Goal: Task Accomplishment & Management: Complete application form

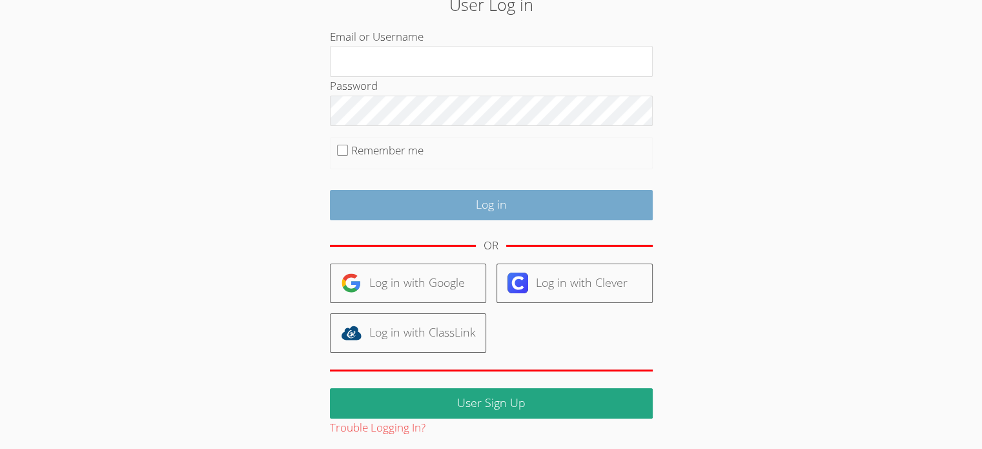
scroll to position [70, 0]
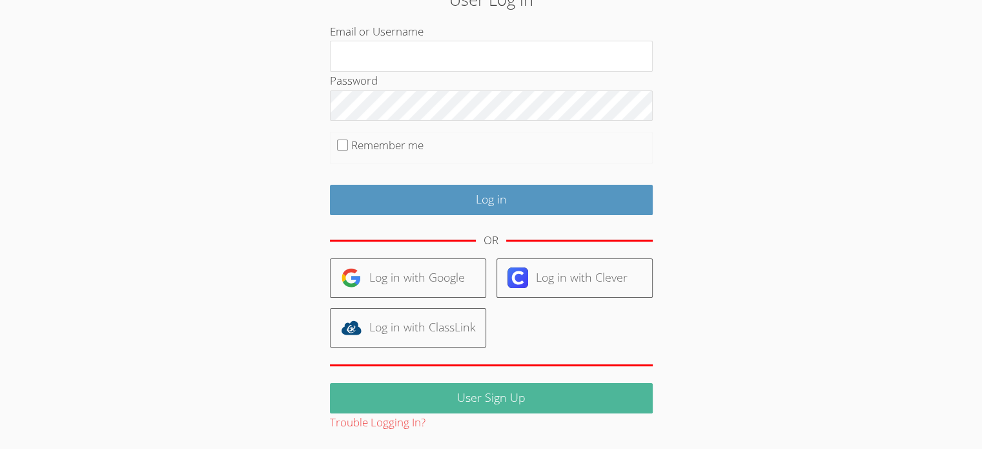
click at [474, 394] on link "User Sign Up" at bounding box center [491, 398] width 323 height 30
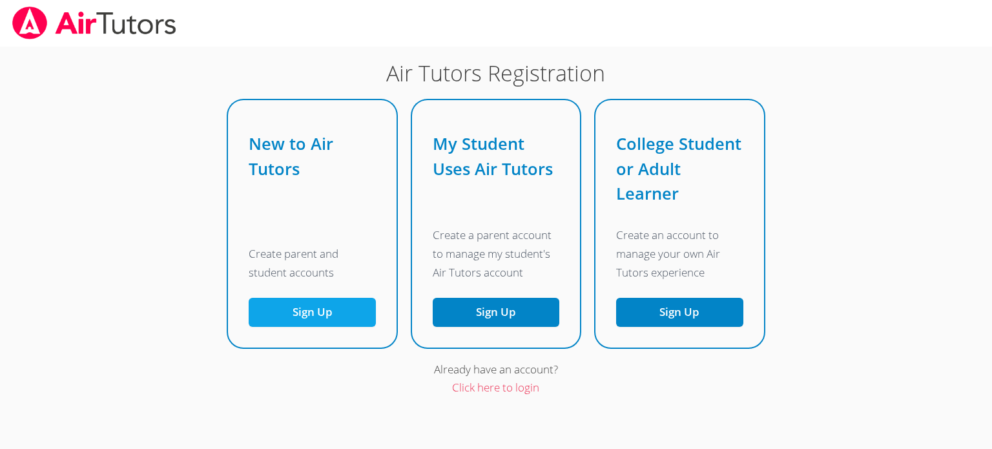
click at [341, 314] on button "Sign Up" at bounding box center [312, 312] width 127 height 29
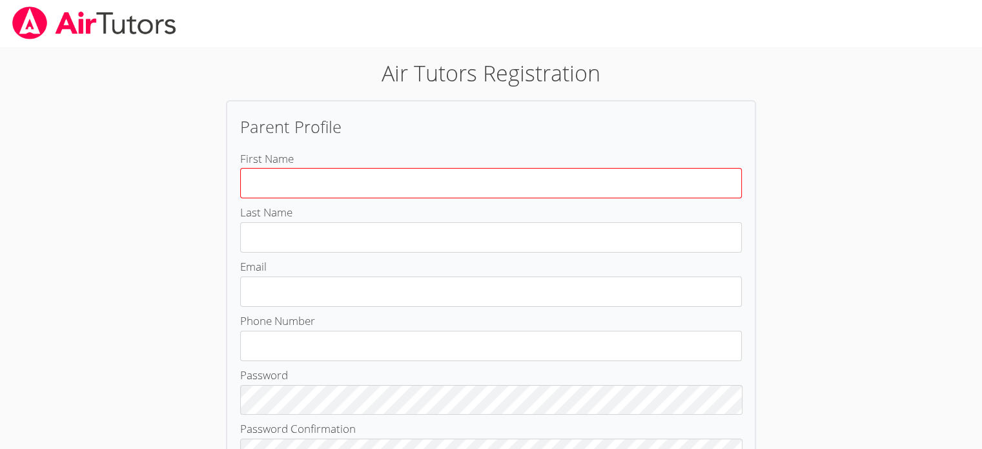
click at [349, 184] on input "First Name" at bounding box center [491, 183] width 502 height 30
type input "[PERSON_NAME]"
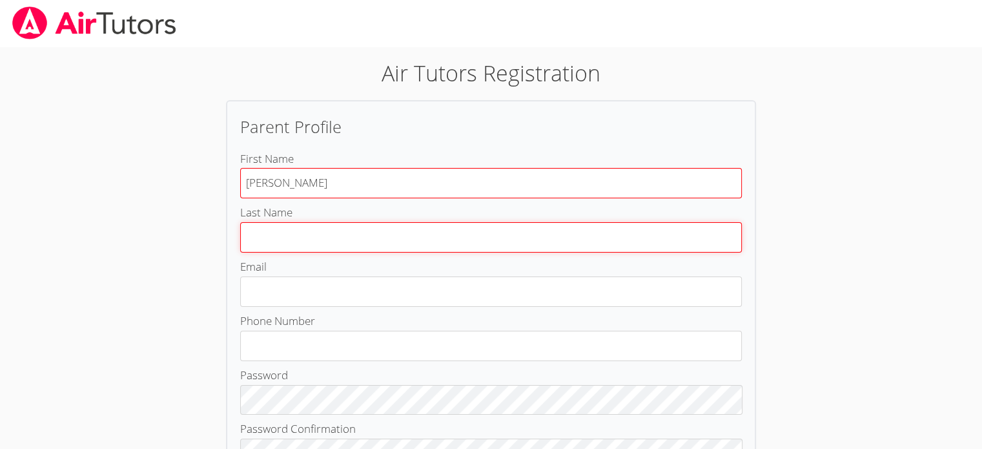
type input "Too"
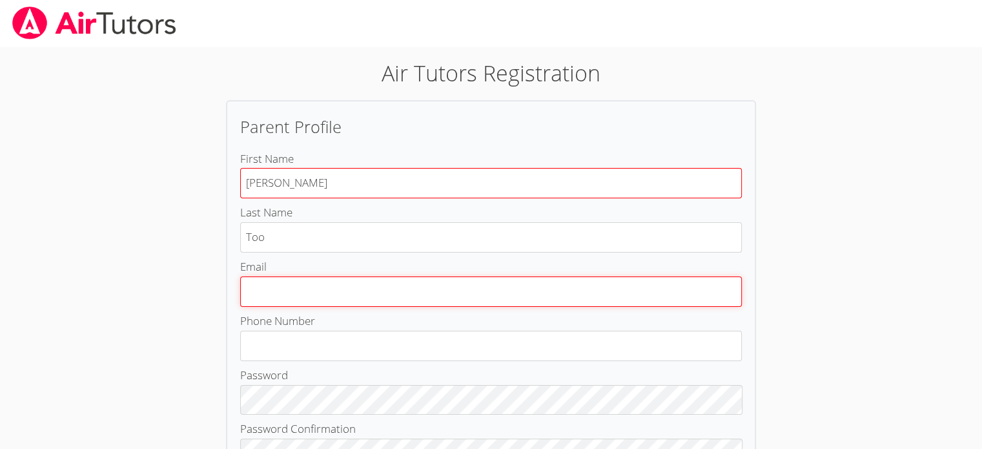
type input "[EMAIL_ADDRESS][DOMAIN_NAME]"
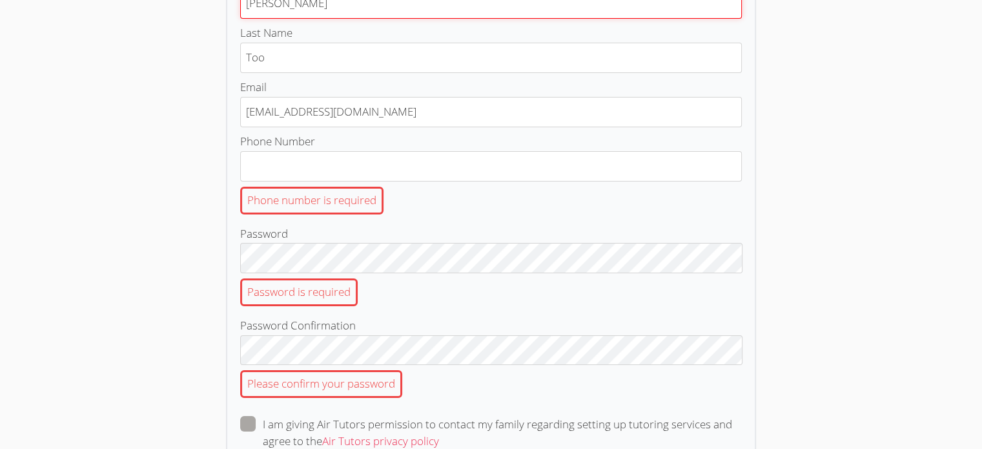
scroll to position [183, 0]
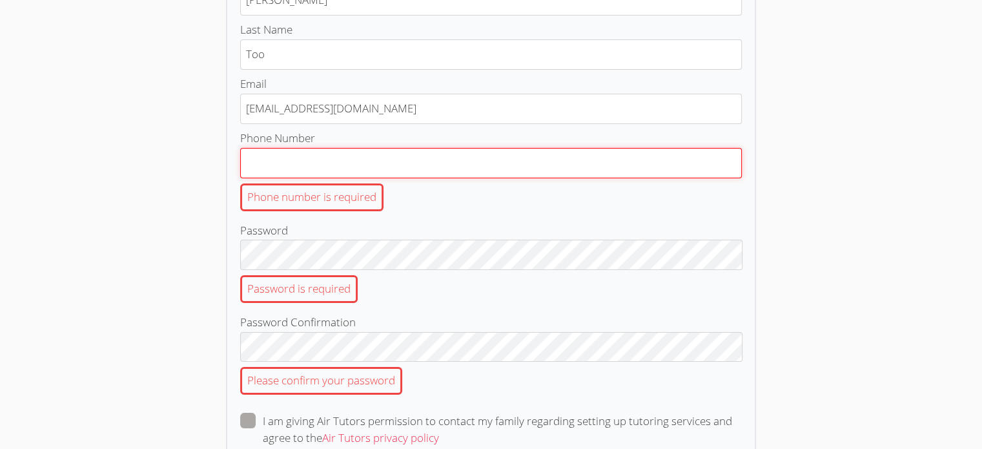
click at [362, 167] on input "Phone Number Phone number is required" at bounding box center [491, 163] width 502 height 30
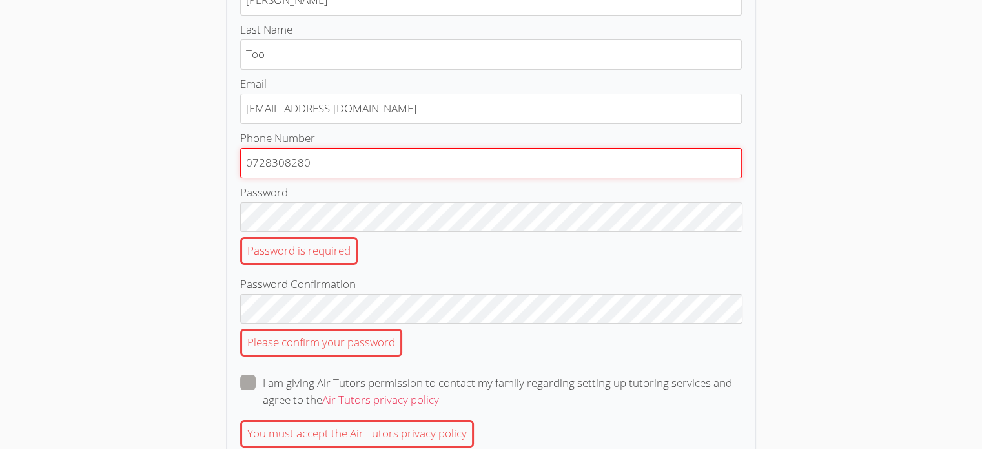
type input "0728308280"
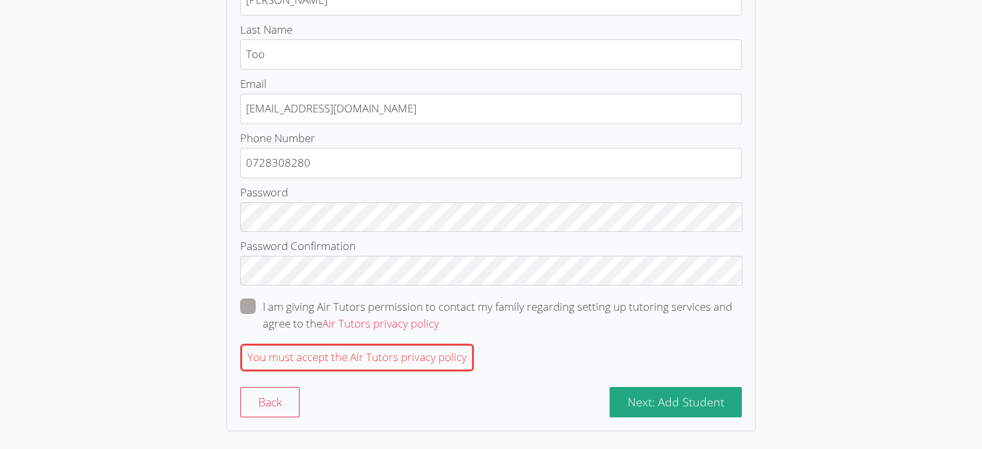
click at [439, 316] on span at bounding box center [439, 323] width 0 height 15
click at [439, 305] on input "I am giving Air Tutors permission to contact my family regarding setting up tut…" at bounding box center [444, 303] width 11 height 11
checkbox input "true"
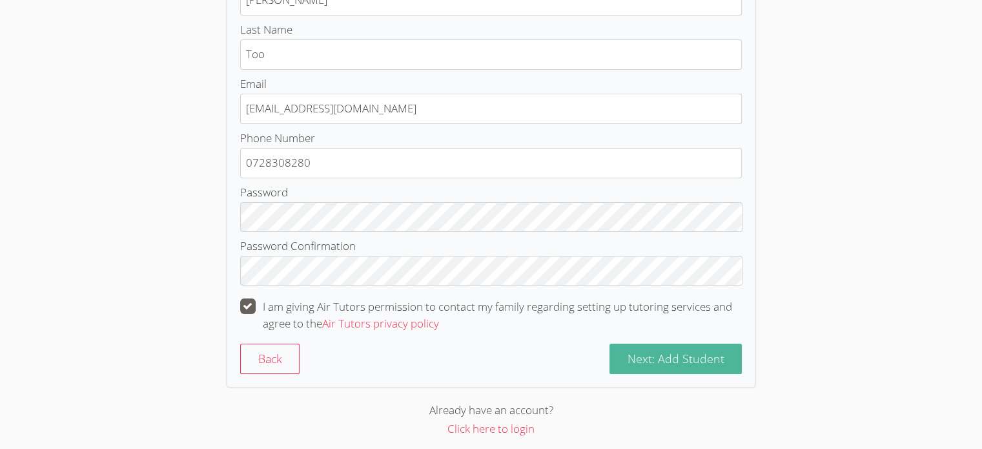
click at [643, 353] on span "Next: Add Student" at bounding box center [675, 358] width 97 height 15
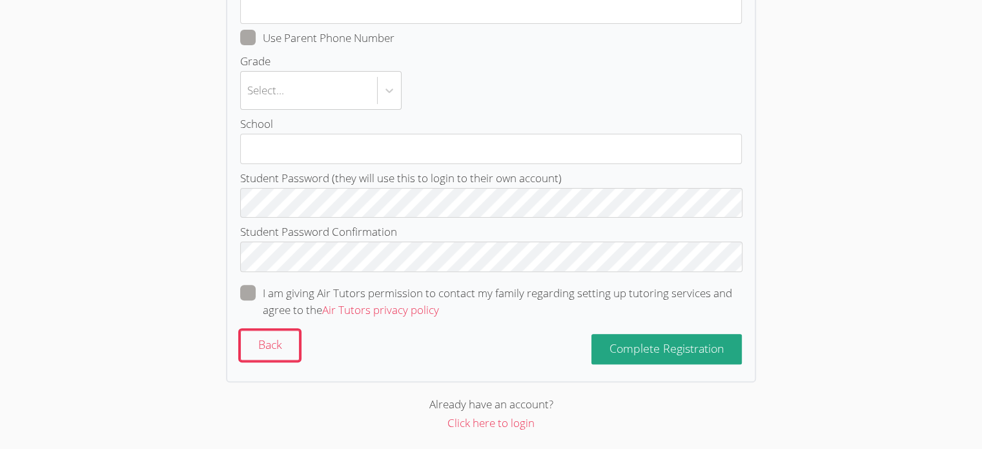
scroll to position [0, 0]
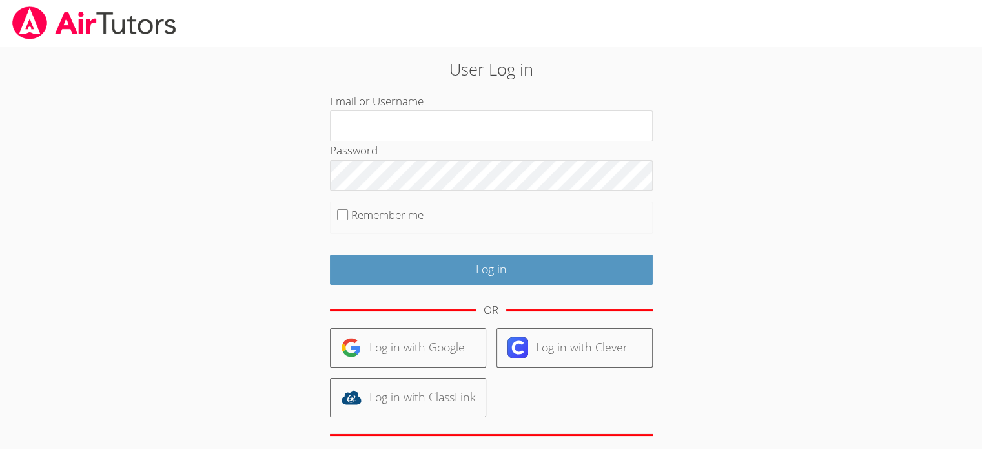
click at [114, 23] on img at bounding box center [94, 22] width 167 height 33
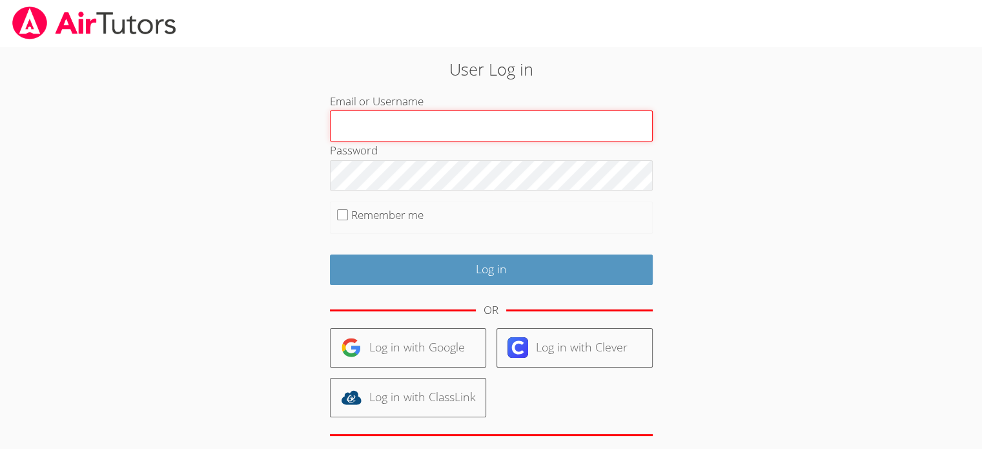
type input "andrewtoo2020@gmail.com"
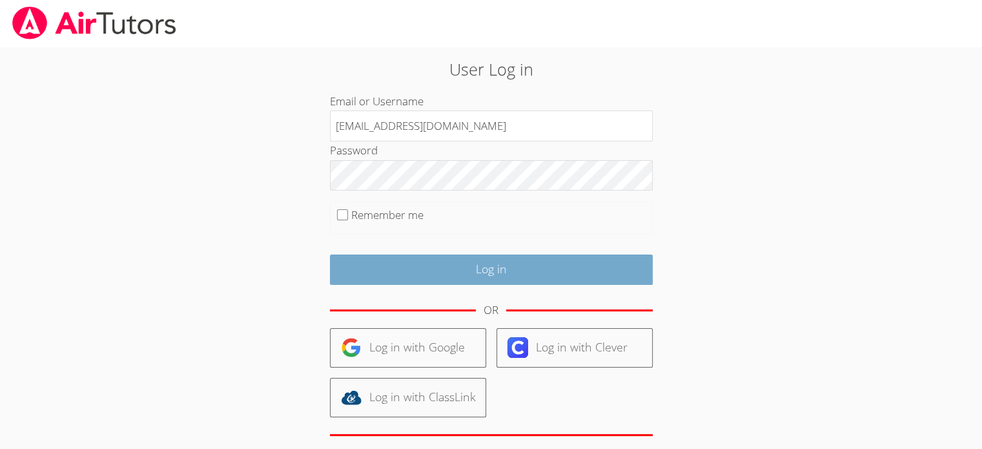
click at [428, 263] on input "Log in" at bounding box center [491, 269] width 323 height 30
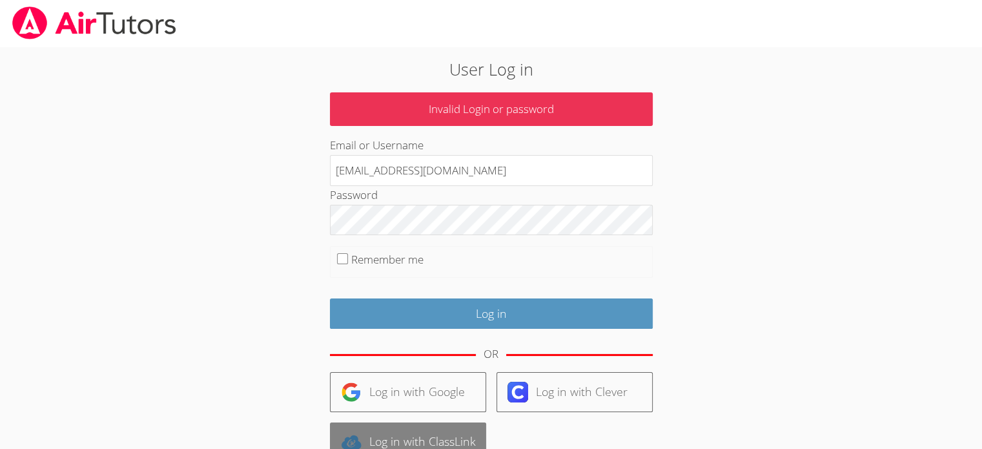
scroll to position [114, 0]
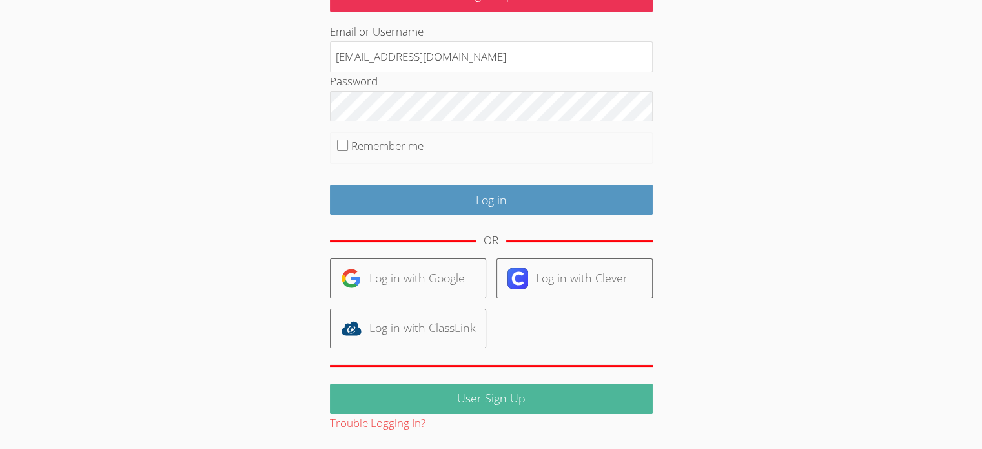
click at [484, 394] on link "User Sign Up" at bounding box center [491, 398] width 323 height 30
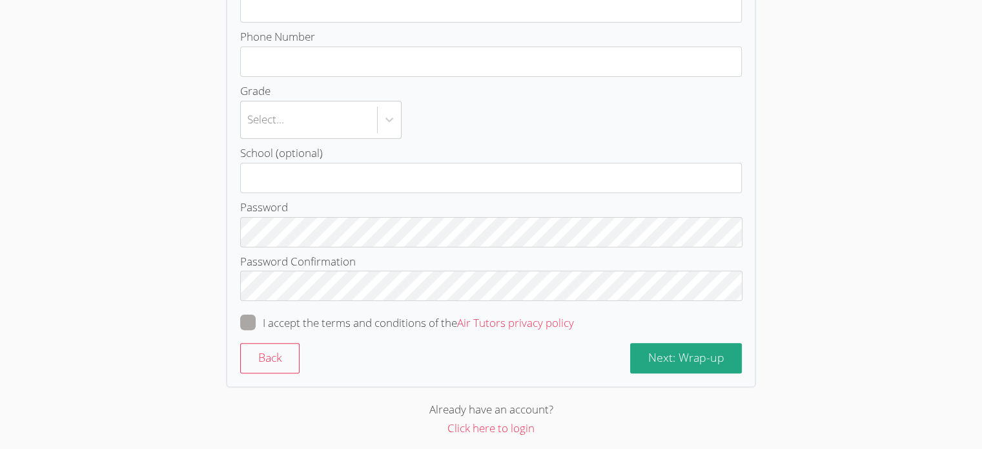
scroll to position [289, 0]
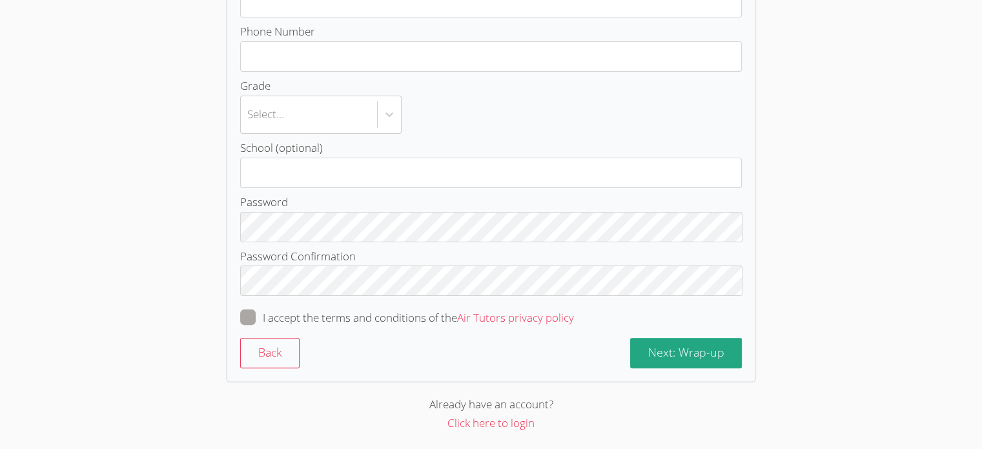
click at [574, 317] on span at bounding box center [574, 317] width 0 height 15
click at [574, 317] on input "I accept the terms and conditions of the Air Tutors privacy policy" at bounding box center [579, 314] width 11 height 11
checkbox input "true"
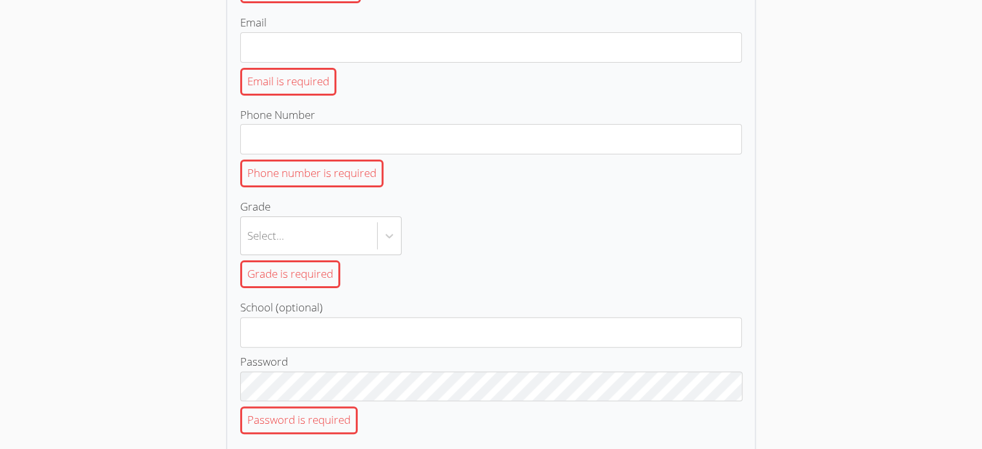
scroll to position [323, 0]
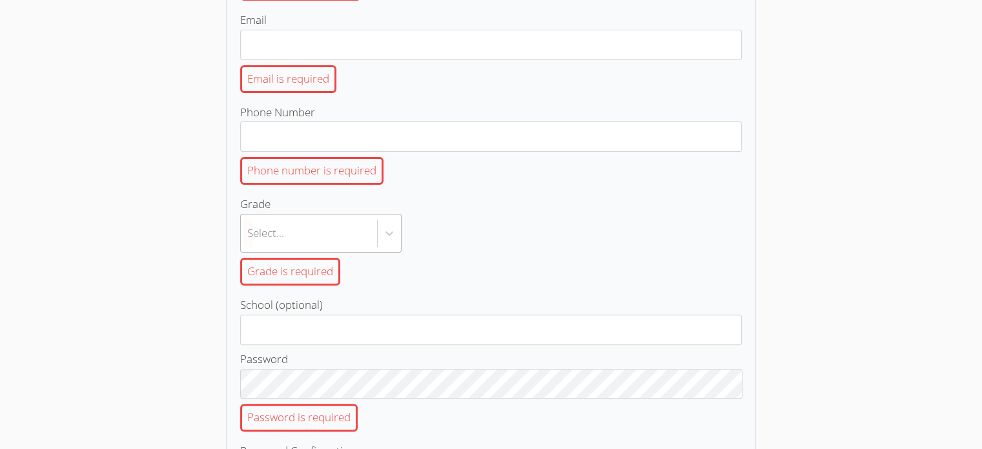
click at [349, 232] on div "Select..." at bounding box center [309, 232] width 136 height 37
click at [249, 232] on input "Grade Select... Grade is required" at bounding box center [247, 233] width 1 height 30
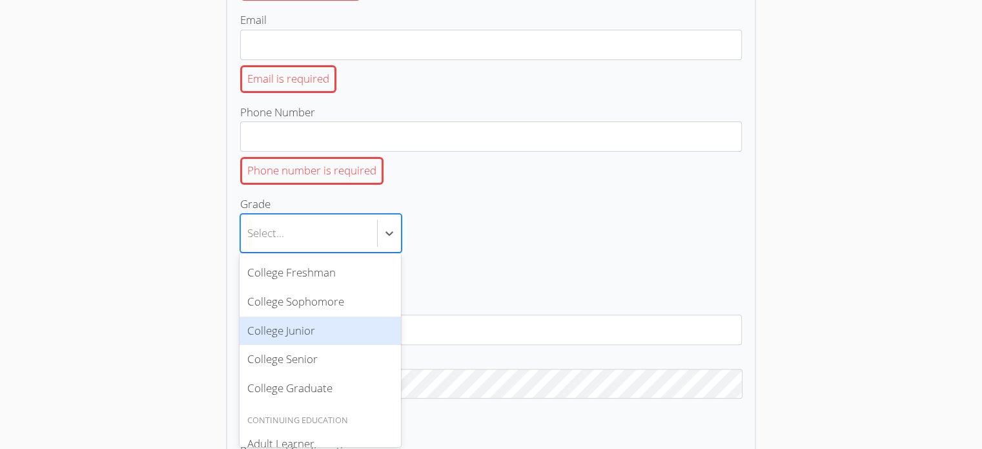
scroll to position [0, 0]
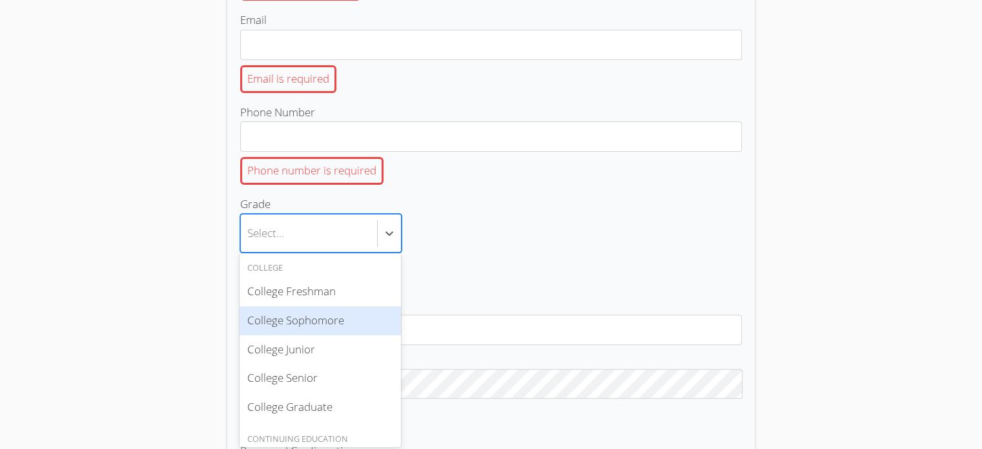
click at [489, 296] on label "School (optional)" at bounding box center [491, 320] width 502 height 49
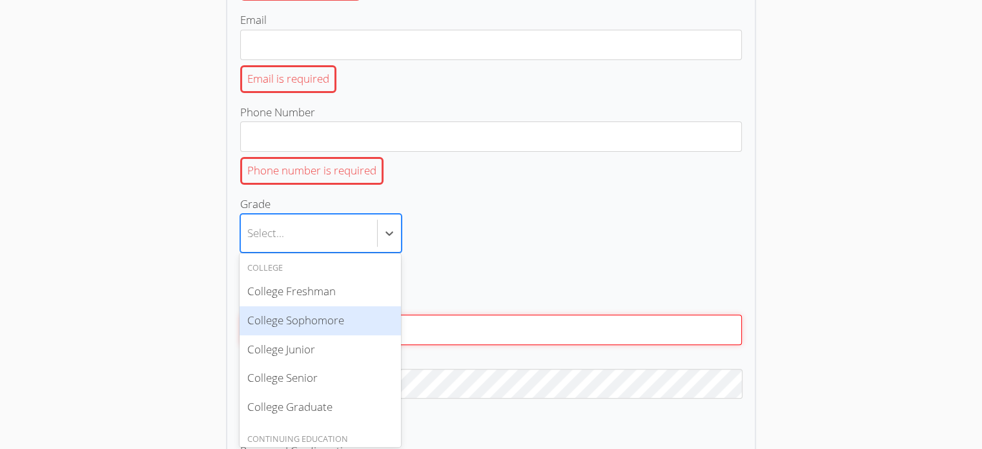
click at [489, 314] on input "School (optional)" at bounding box center [491, 329] width 502 height 30
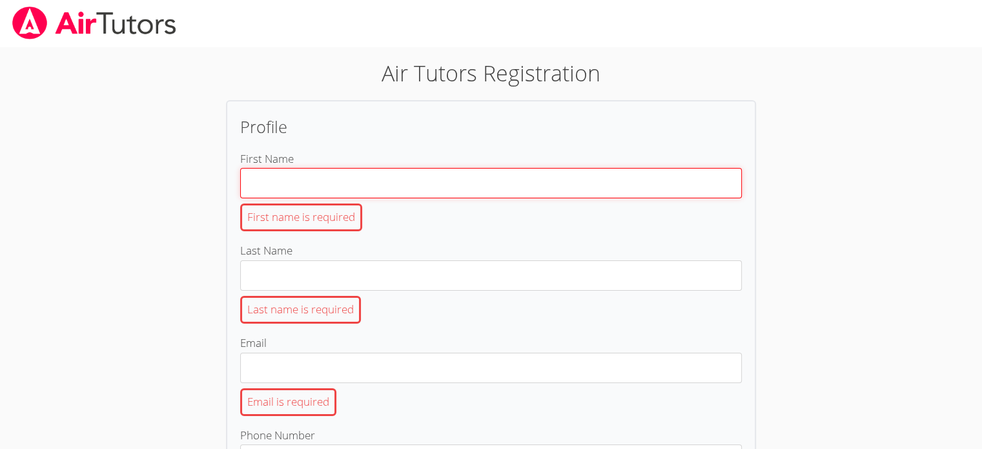
click at [462, 193] on input "First Name First name is required" at bounding box center [491, 183] width 502 height 30
type input "Andrew"
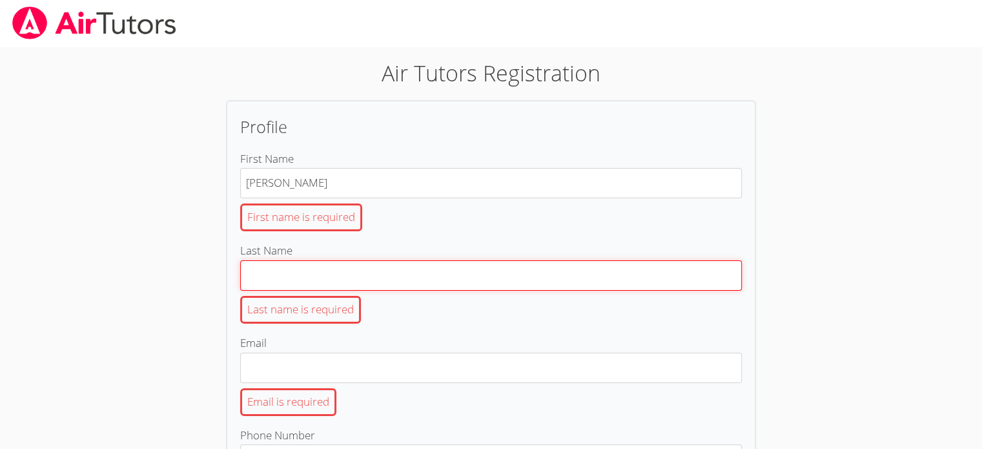
type input "Too"
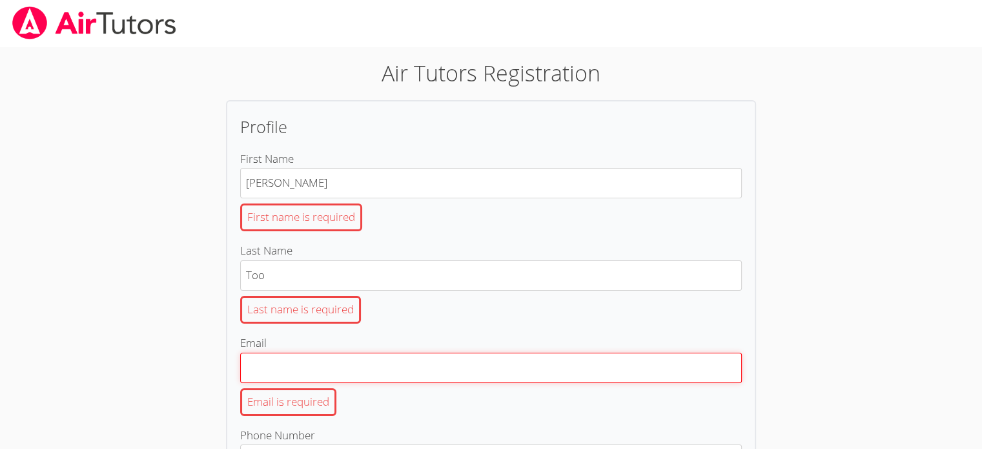
type input "andrewtoo2020@gmail.com"
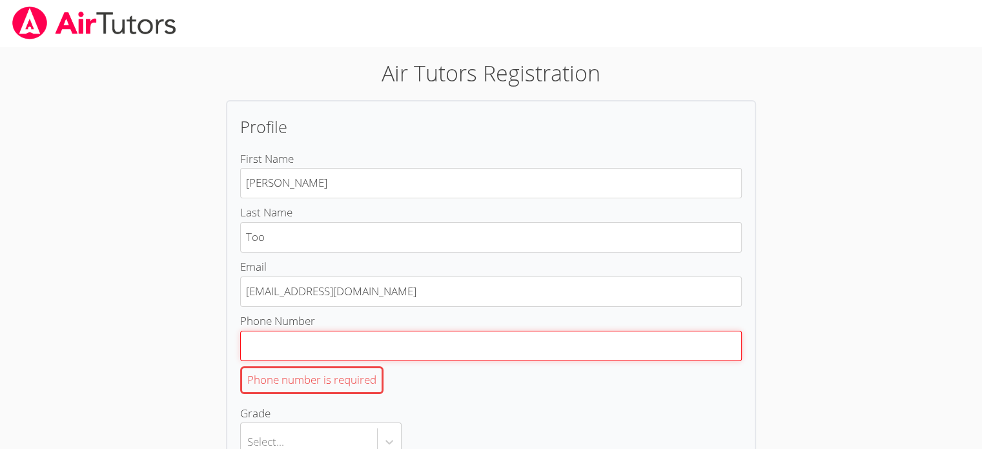
click at [355, 345] on input "Phone Number Phone number is required" at bounding box center [491, 346] width 502 height 30
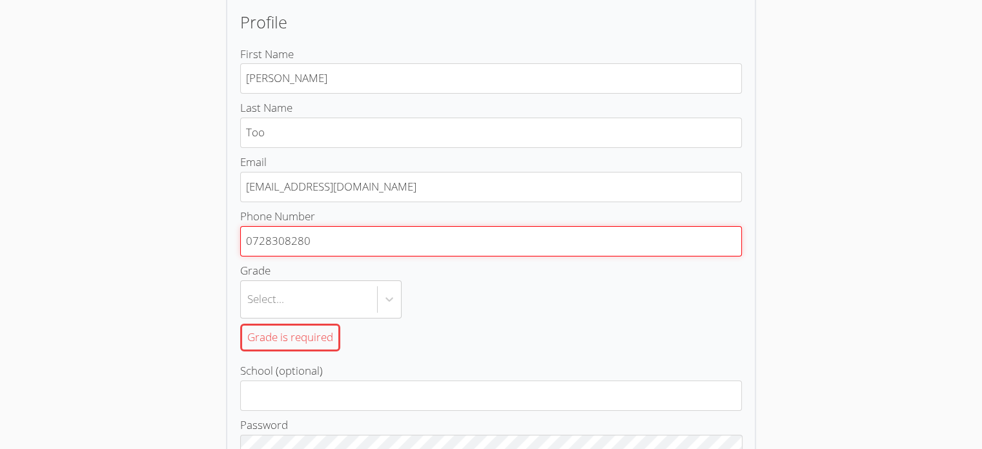
scroll to position [161, 0]
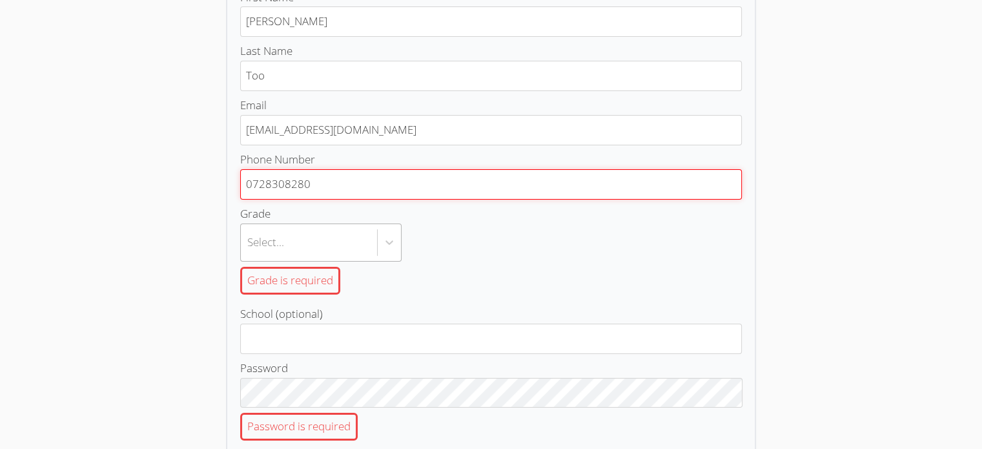
type input "0728308280"
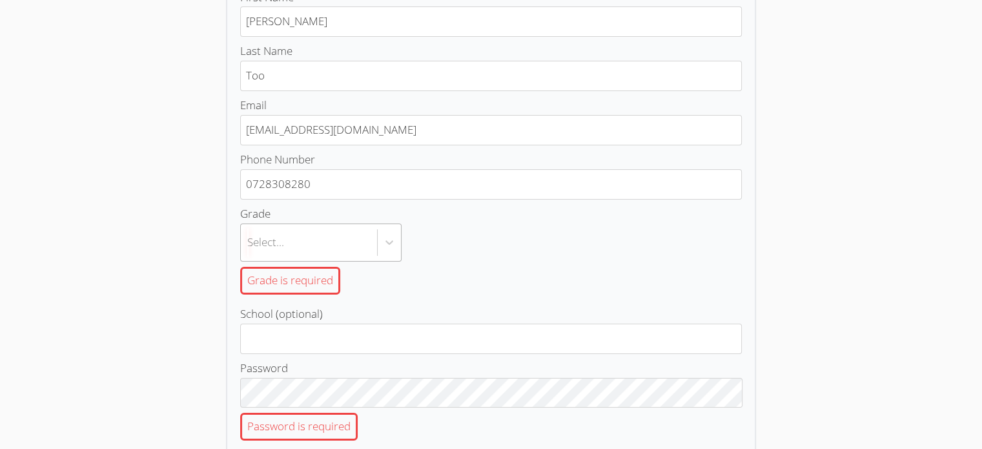
click at [331, 250] on body "Air Tutors Registration Profile First Name Andrew Last Name Too Email andrewtoo…" at bounding box center [491, 63] width 982 height 449
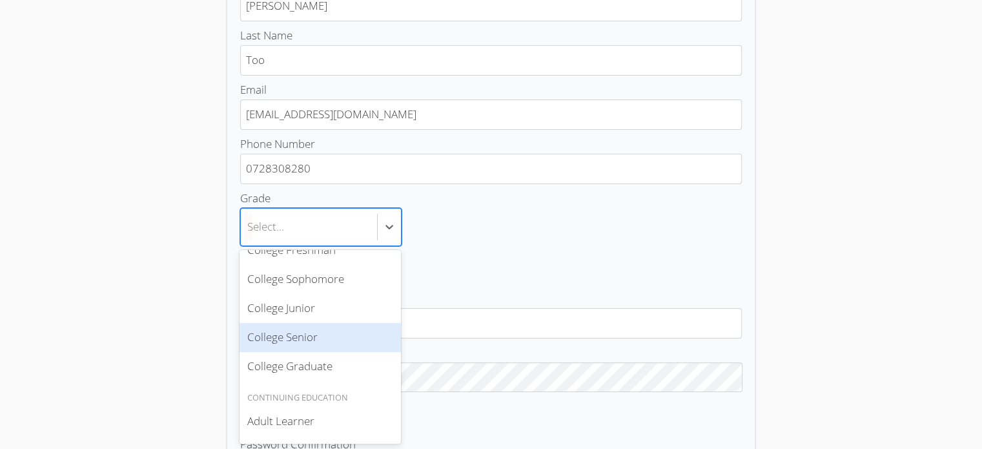
scroll to position [0, 0]
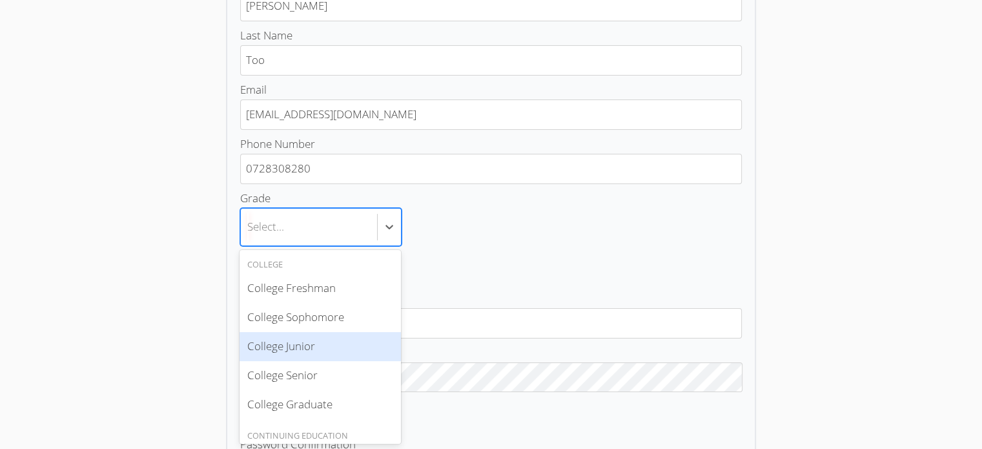
click at [310, 340] on div "College Junior" at bounding box center [320, 346] width 161 height 29
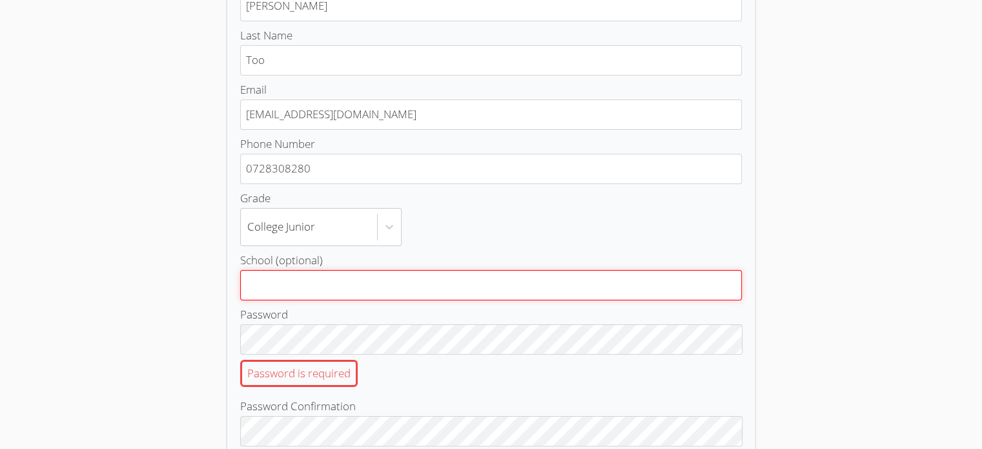
type input "andrewtoo2020@gmail.com"
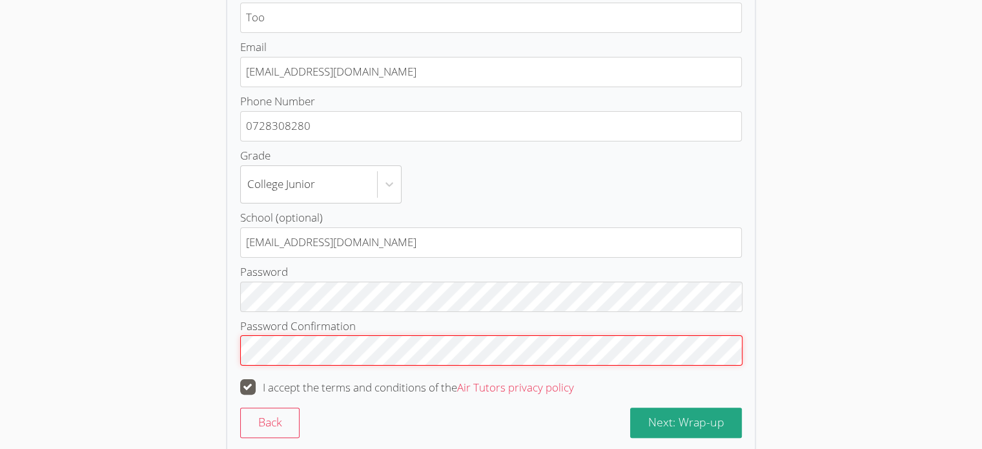
scroll to position [289, 0]
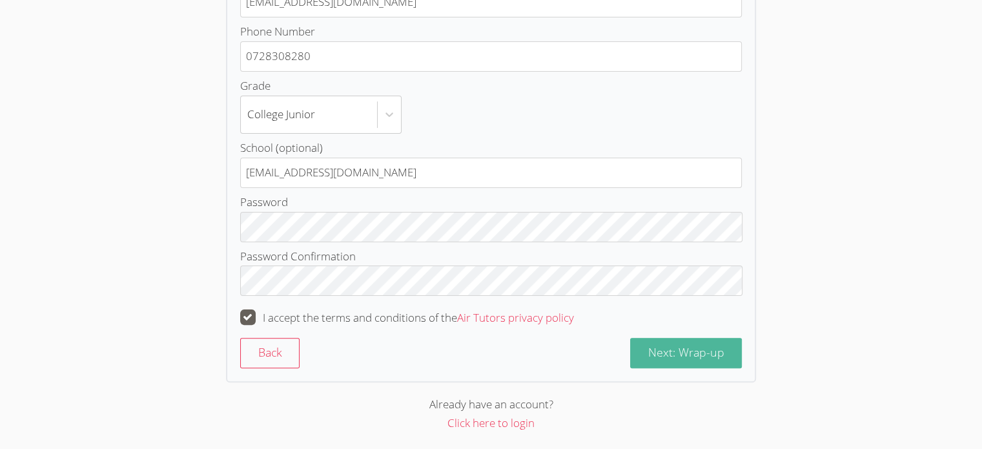
click at [652, 354] on span "Next: Wrap-up" at bounding box center [686, 351] width 76 height 15
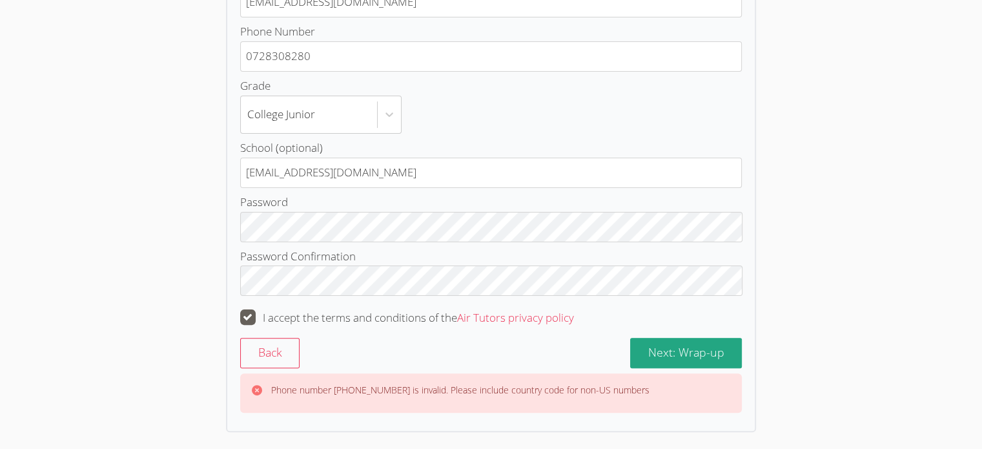
scroll to position [0, 0]
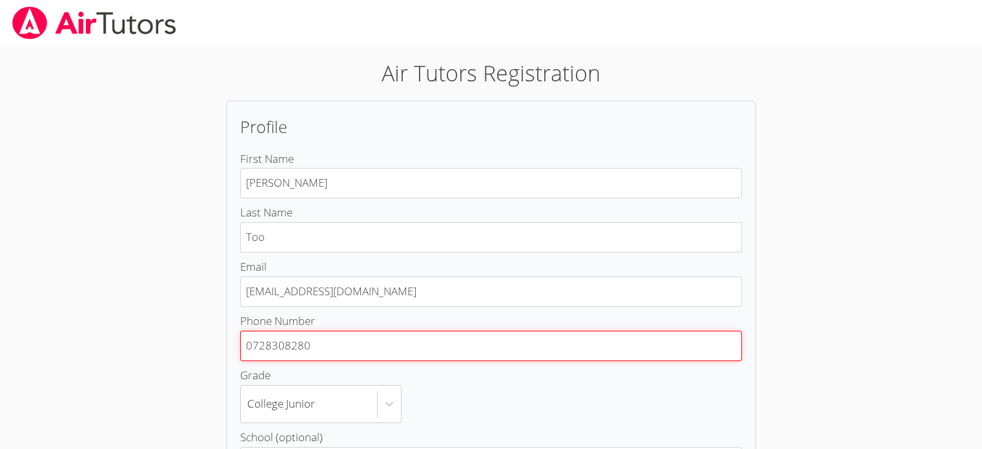
click at [253, 345] on input "0728308280" at bounding box center [491, 346] width 502 height 30
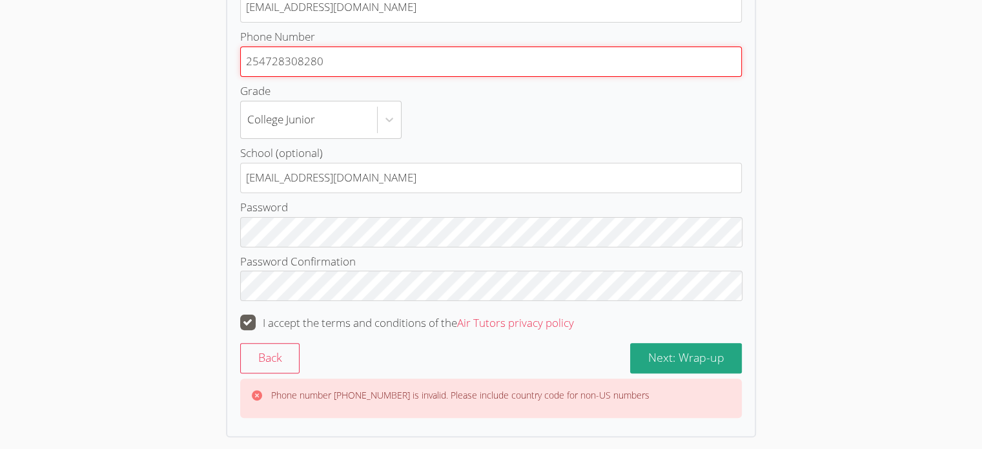
scroll to position [339, 0]
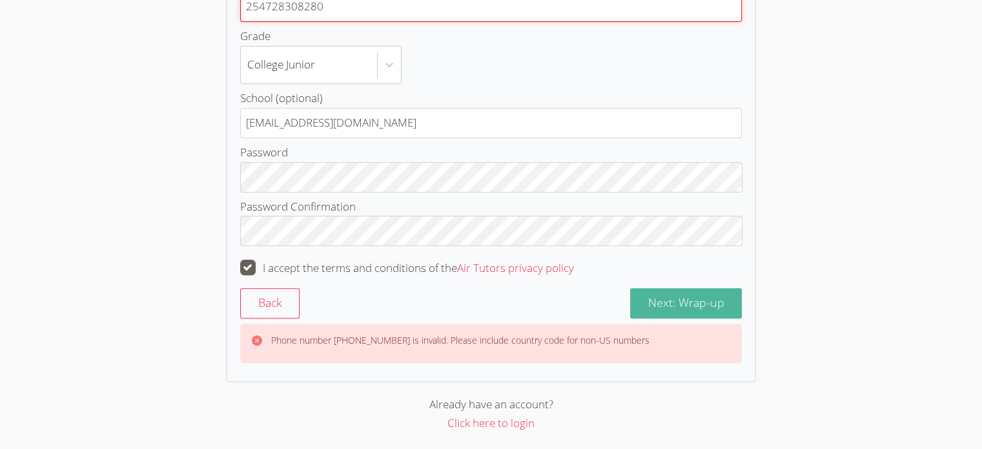
type input "254728308280"
click at [680, 291] on button "Next: Wrap-up" at bounding box center [686, 303] width 112 height 30
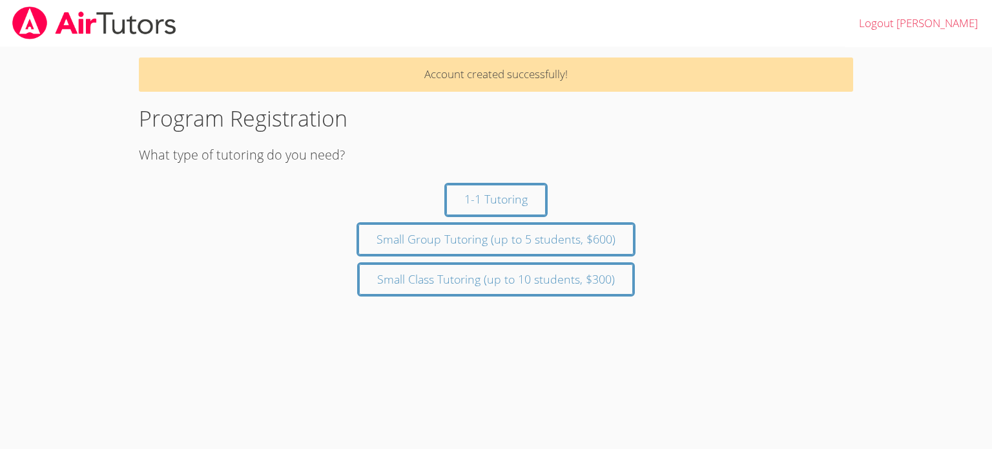
click at [706, 258] on div "1-1 Tutoring Small Group Tutoring (up to 5 students, $600) Small Class Tutoring…" at bounding box center [496, 239] width 714 height 129
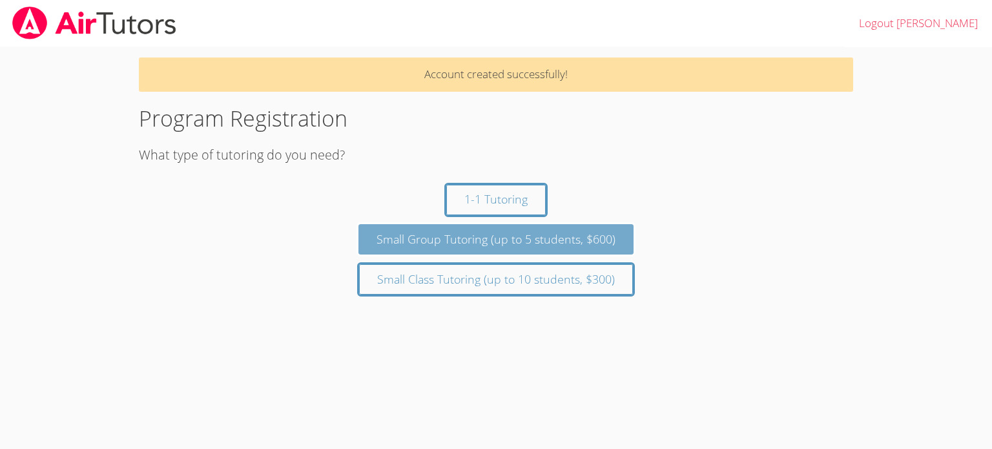
click at [580, 240] on button "Small Group Tutoring (up to 5 students, $600)" at bounding box center [495, 239] width 275 height 30
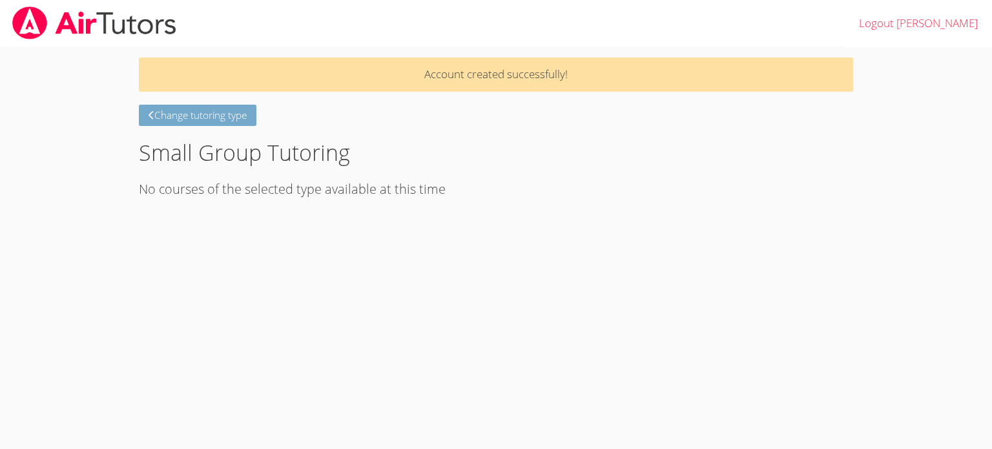
click at [150, 116] on icon at bounding box center [150, 115] width 5 height 8
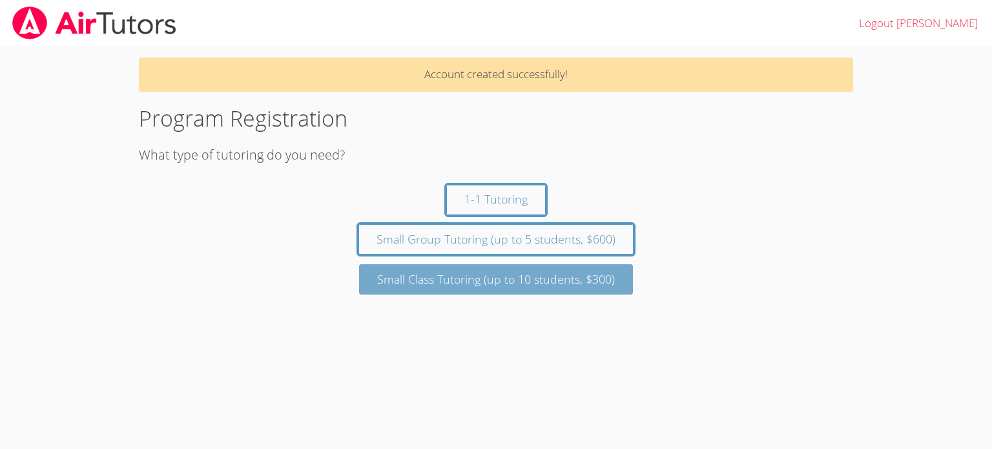
click at [464, 281] on button "Small Class Tutoring (up to 10 students, $300)" at bounding box center [496, 279] width 274 height 30
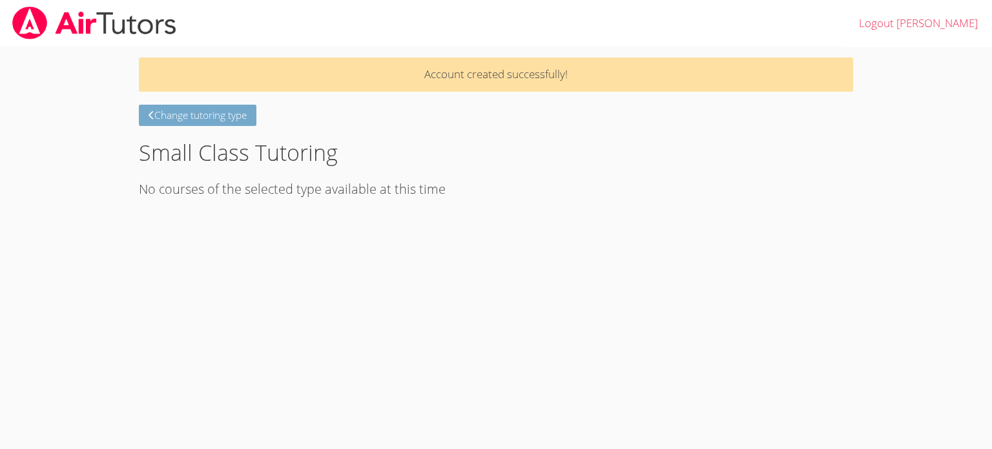
click at [151, 114] on icon at bounding box center [151, 115] width 6 height 10
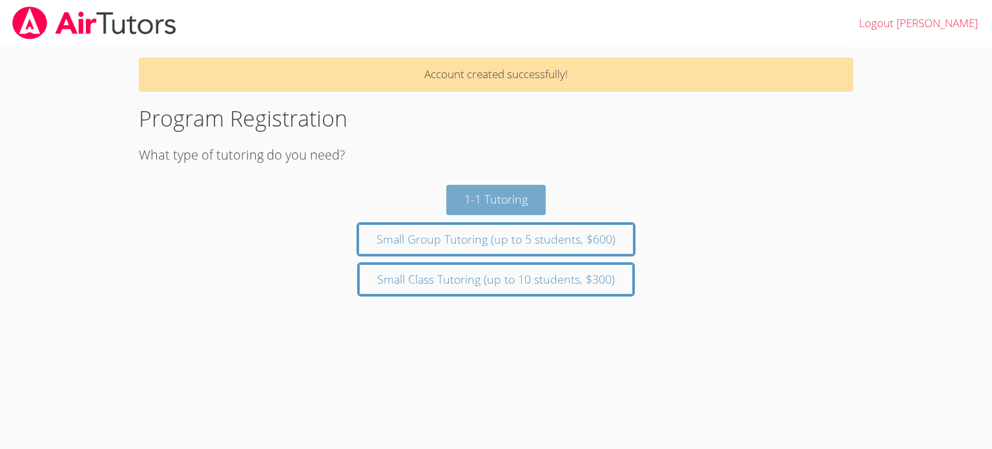
click at [506, 196] on button "1-1 Tutoring" at bounding box center [495, 200] width 99 height 30
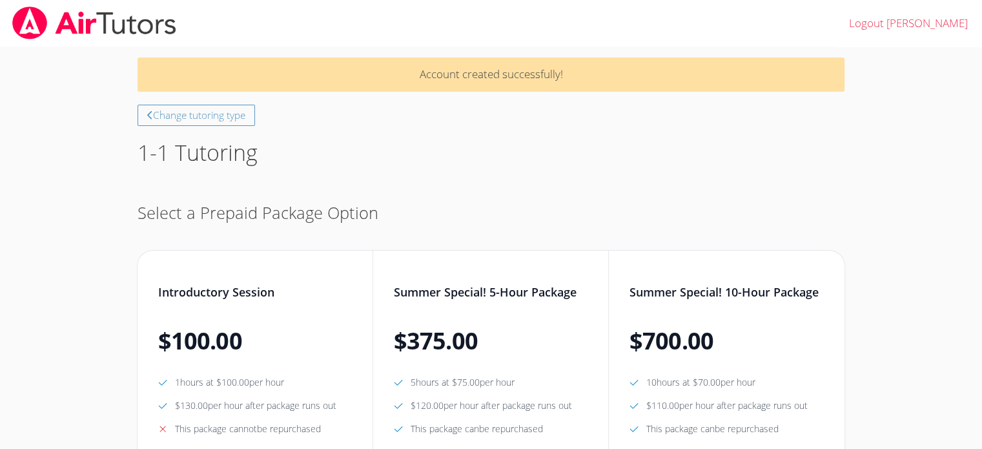
click at [34, 23] on img at bounding box center [94, 22] width 167 height 33
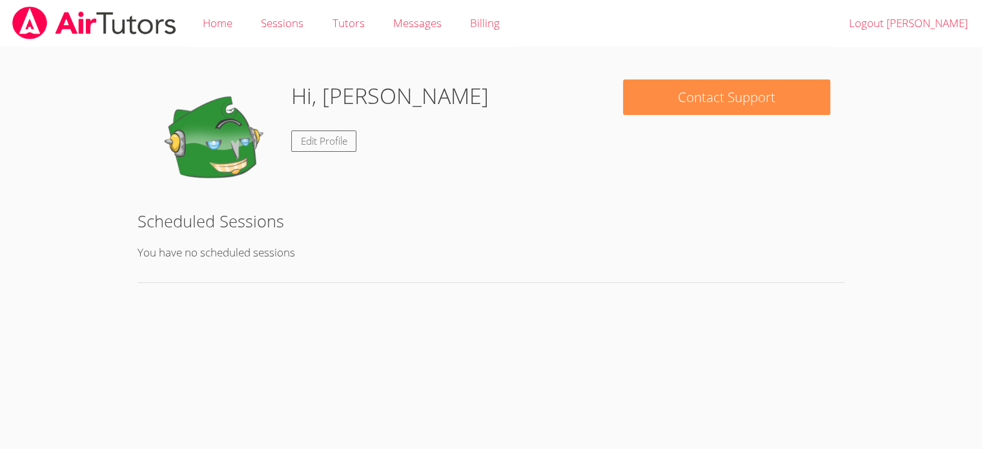
click at [34, 23] on img at bounding box center [94, 22] width 167 height 33
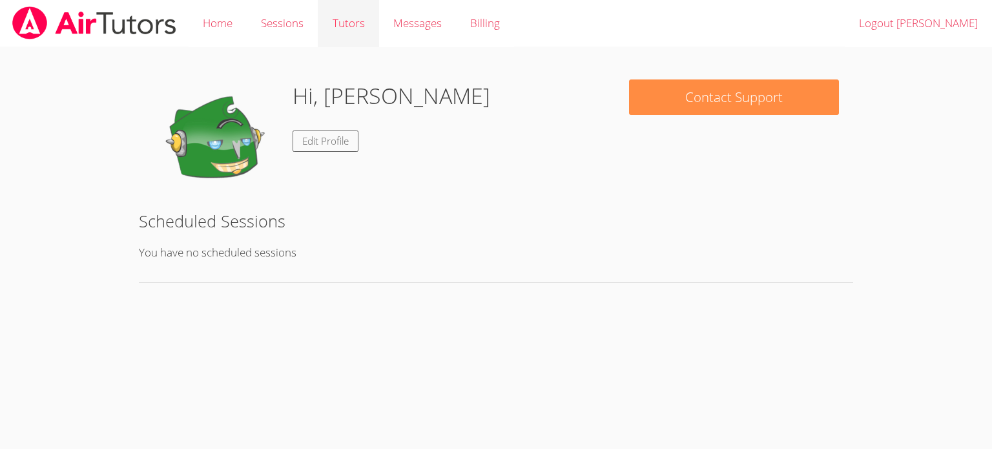
click at [343, 21] on link "Tutors" at bounding box center [348, 23] width 61 height 47
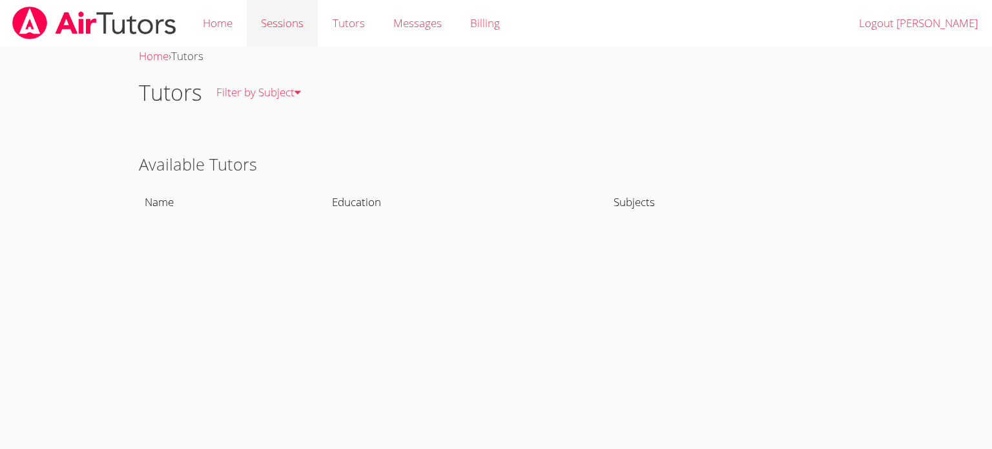
click at [256, 26] on link "Sessions" at bounding box center [282, 23] width 71 height 47
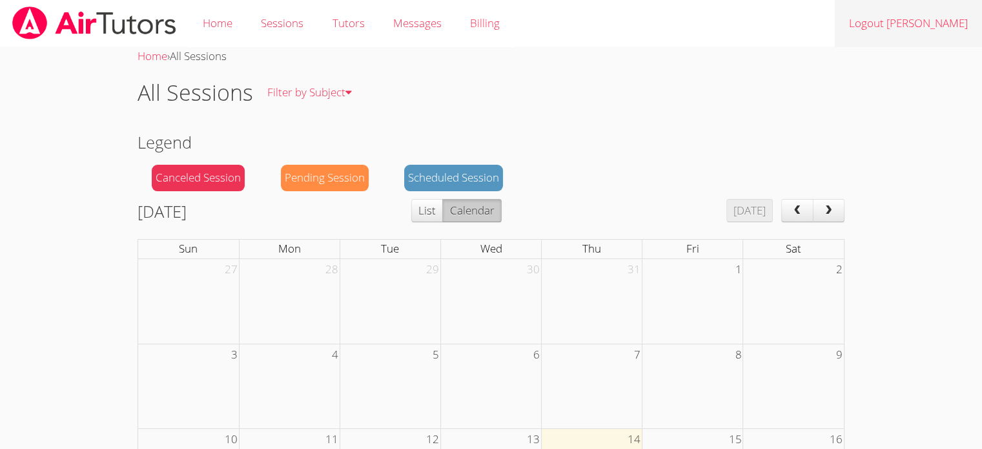
click at [919, 21] on link "Logout Andrew" at bounding box center [908, 23] width 147 height 47
